Goal: Check status: Check status

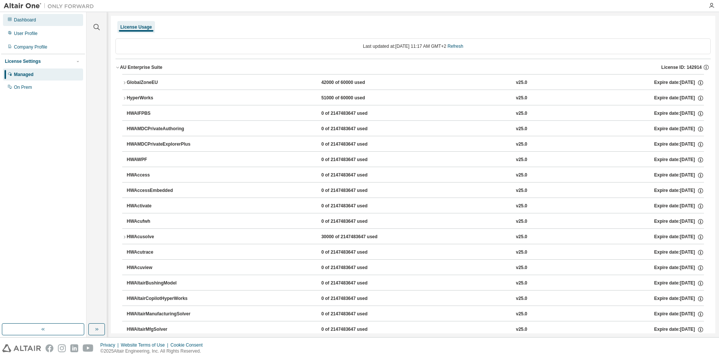
click at [30, 23] on div "Dashboard" at bounding box center [25, 20] width 22 height 6
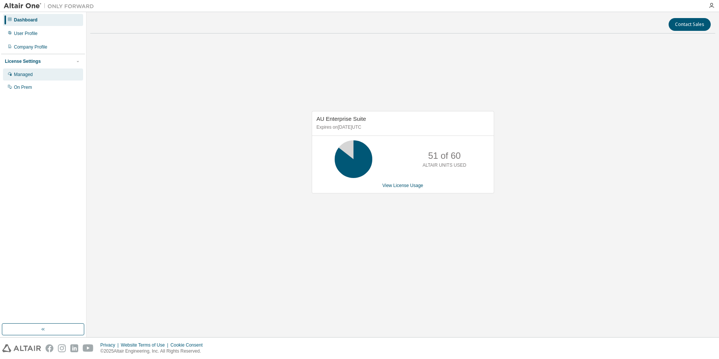
click at [23, 72] on div "Managed" at bounding box center [23, 74] width 19 height 6
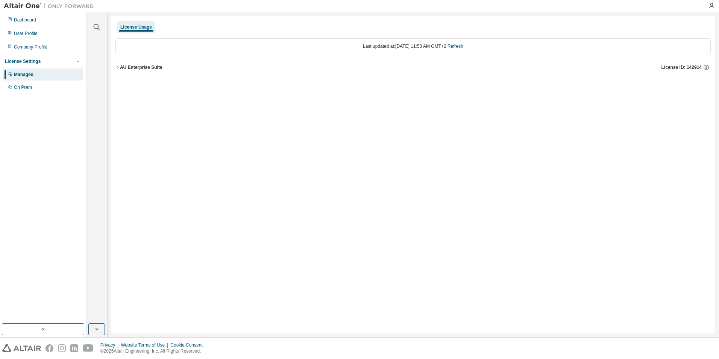
click at [129, 66] on div "AU Enterprise Suite" at bounding box center [141, 67] width 42 height 6
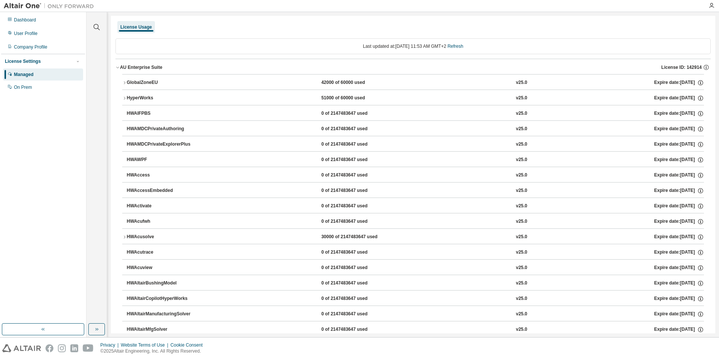
click at [127, 83] on div "GlobalZoneEU" at bounding box center [161, 82] width 68 height 7
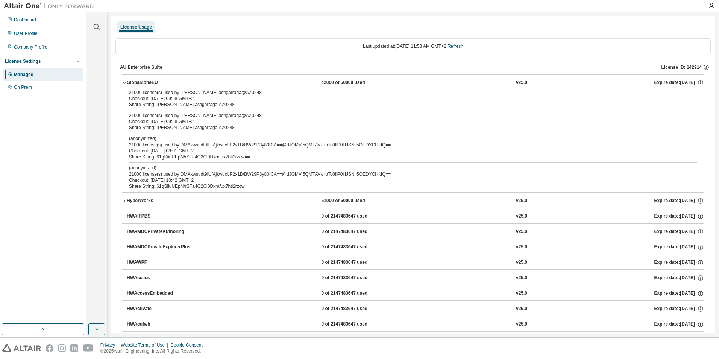
click at [127, 83] on div "GlobalZoneEU" at bounding box center [161, 82] width 68 height 7
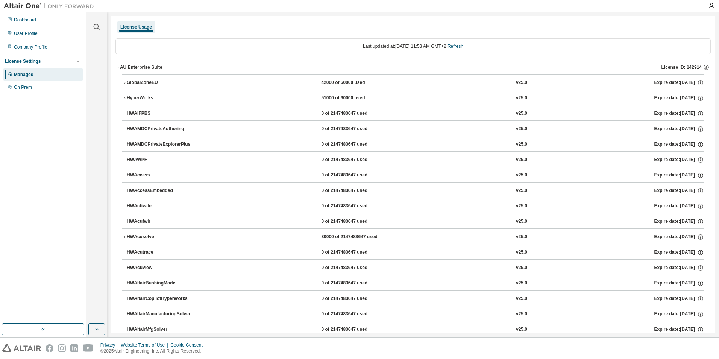
click at [138, 95] on div "HyperWorks" at bounding box center [161, 98] width 68 height 7
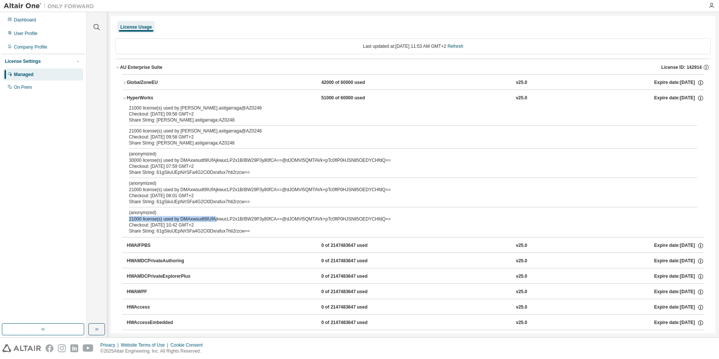
drag, startPoint x: 213, startPoint y: 218, endPoint x: 130, endPoint y: 217, distance: 83.5
click at [130, 217] on div "(anonymized) 21000 license(s) used by DMAxwsudt9IUfAjkwucLP2x1B/BW29P3y80fCA==@…" at bounding box center [404, 215] width 550 height 12
drag, startPoint x: 130, startPoint y: 217, endPoint x: 148, endPoint y: 218, distance: 18.1
click at [148, 219] on div "(anonymized) 21000 license(s) used by DMAxwsudt9IUfAjkwucLP2x1B/BW29P3y80fCA==@…" at bounding box center [404, 215] width 550 height 12
click at [175, 222] on div "Checkout: [DATE] 10:42 GMT+2" at bounding box center [404, 225] width 550 height 6
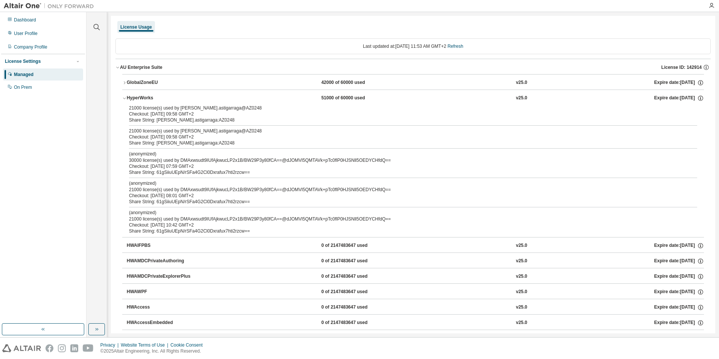
click at [289, 219] on div "(anonymized) 21000 license(s) used by DMAxwsudt9IUfAjkwucLP2x1B/BW29P3y80fCA==@…" at bounding box center [404, 215] width 550 height 12
click at [22, 20] on div "Dashboard" at bounding box center [25, 20] width 22 height 6
